Goal: Task Accomplishment & Management: Manage account settings

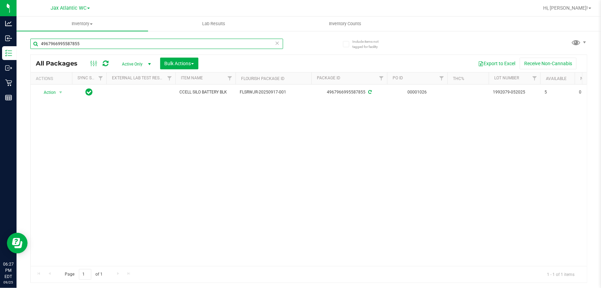
click at [113, 48] on input "4967966995587855" at bounding box center [156, 44] width 253 height 10
click at [111, 47] on input "4967966995587855" at bounding box center [156, 44] width 253 height 10
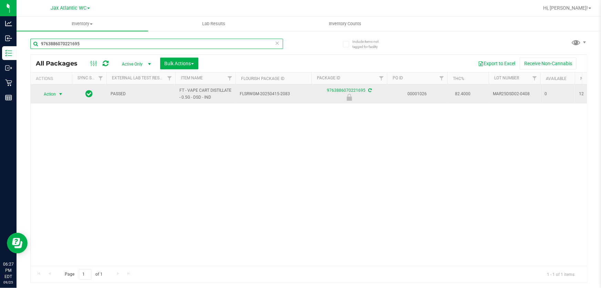
type input "9763886070221695"
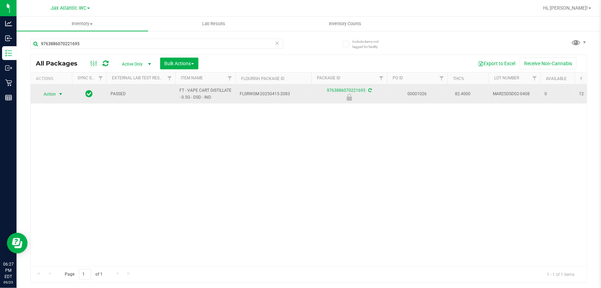
click at [55, 94] on span "Action" at bounding box center [47, 94] width 19 height 10
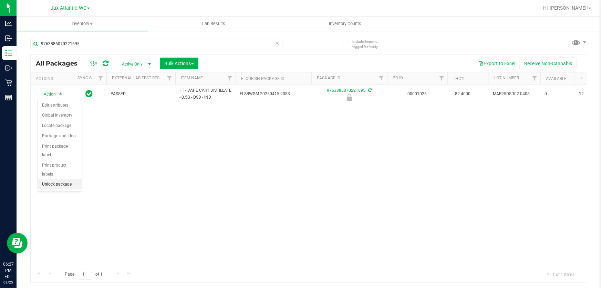
click at [66, 179] on li "Unlock package" at bounding box center [60, 184] width 44 height 10
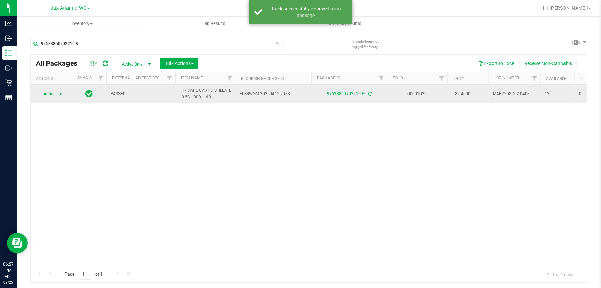
click at [60, 93] on span "select" at bounding box center [61, 94] width 6 height 6
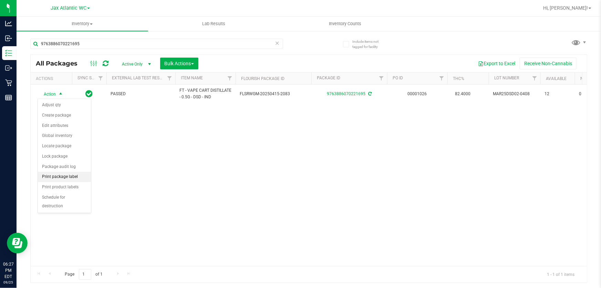
click at [80, 175] on li "Print package label" at bounding box center [64, 177] width 53 height 10
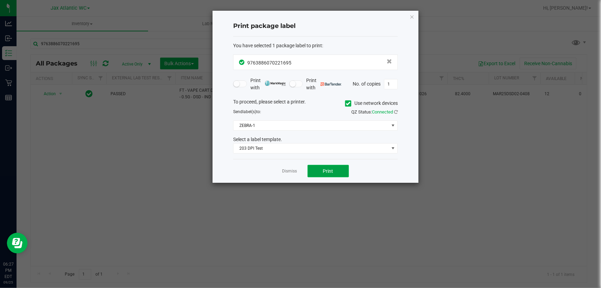
click at [326, 168] on span "Print" at bounding box center [328, 171] width 10 height 6
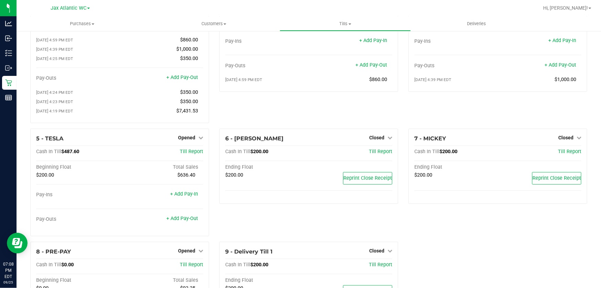
scroll to position [94, 0]
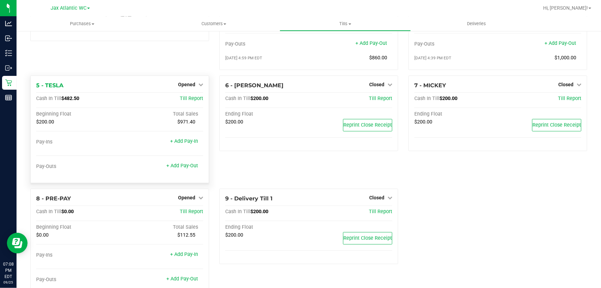
scroll to position [94, 0]
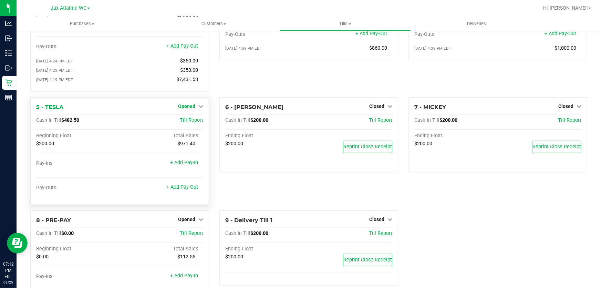
click at [187, 107] on span "Opened" at bounding box center [186, 106] width 17 height 6
click at [187, 125] on div "Close Till" at bounding box center [187, 120] width 51 height 9
click at [188, 123] on link "Close Till" at bounding box center [187, 120] width 19 height 6
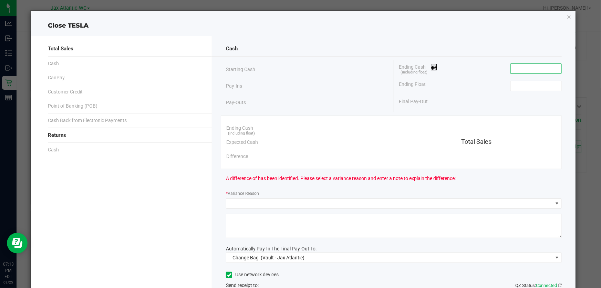
click at [532, 72] on input at bounding box center [536, 69] width 51 height 10
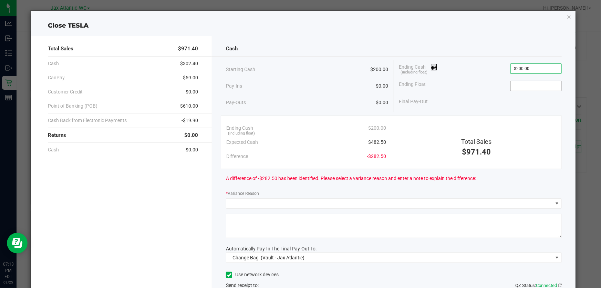
click at [524, 86] on input at bounding box center [536, 86] width 51 height 10
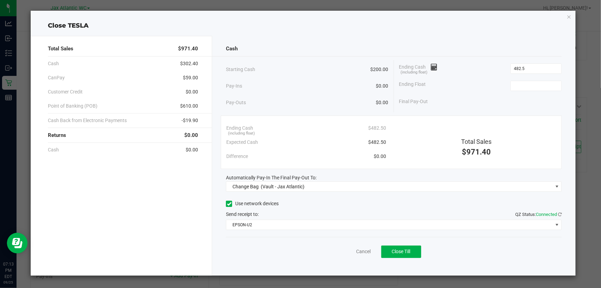
type input "$482.50"
drag, startPoint x: 535, startPoint y: 75, endPoint x: 533, endPoint y: 92, distance: 16.7
click at [535, 86] on div "Ending Cash (including float) $482.50 Ending Float Final Pay-Out" at bounding box center [478, 84] width 168 height 49
click at [533, 92] on div "Ending Float" at bounding box center [480, 85] width 163 height 17
click at [531, 82] on input at bounding box center [536, 86] width 51 height 10
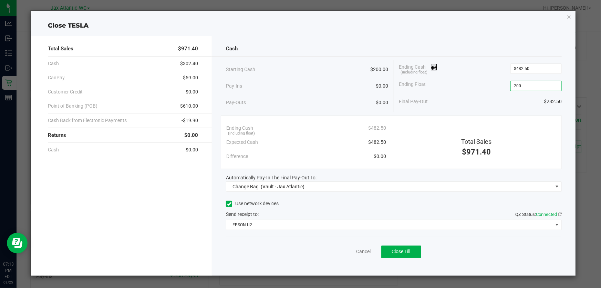
type input "$200.00"
click at [472, 114] on div "Cash Starting Cash $200.00 Pay-Ins $0.00 Pay-Outs $0.00 Ending Cash (including …" at bounding box center [393, 155] width 363 height 239
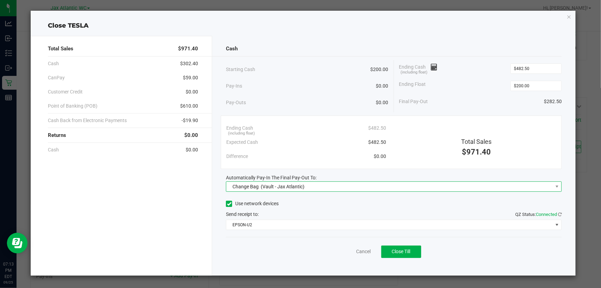
click at [250, 188] on span "Change Bag" at bounding box center [246, 187] width 26 height 6
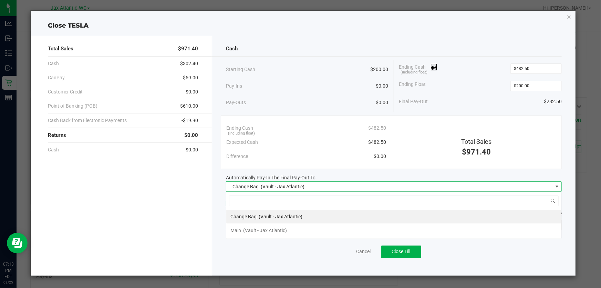
scroll to position [10, 336]
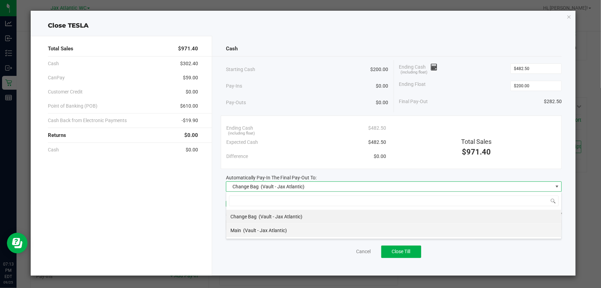
click at [289, 229] on li "Main (Vault - Jax Atlantic)" at bounding box center [393, 230] width 335 height 14
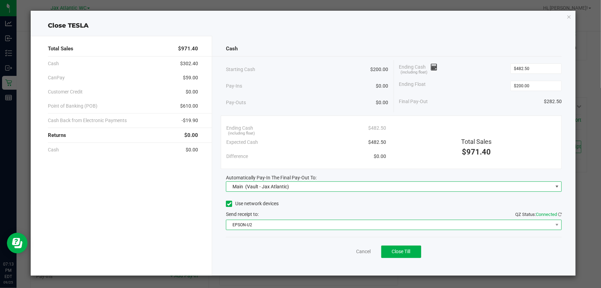
click at [276, 224] on span "EPSON-U2" at bounding box center [389, 225] width 327 height 10
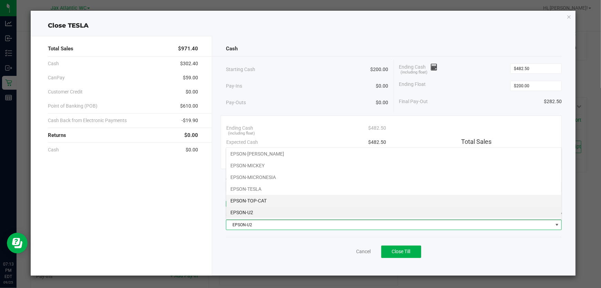
click at [250, 200] on li "EPSON-TOP-CAT" at bounding box center [393, 201] width 335 height 12
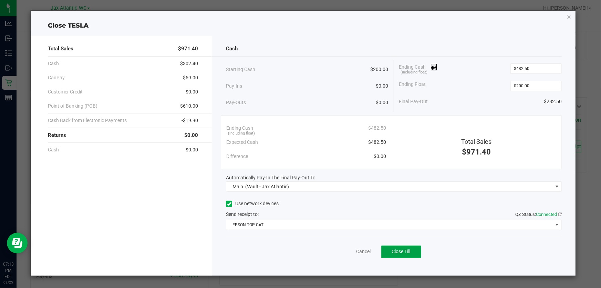
click at [402, 252] on span "Close Till" at bounding box center [401, 251] width 19 height 6
click at [358, 252] on div "Dismiss Reprint Closing Receipt" at bounding box center [394, 250] width 336 height 27
click at [351, 253] on link "Dismiss" at bounding box center [348, 251] width 17 height 7
